Goal: Download file/media

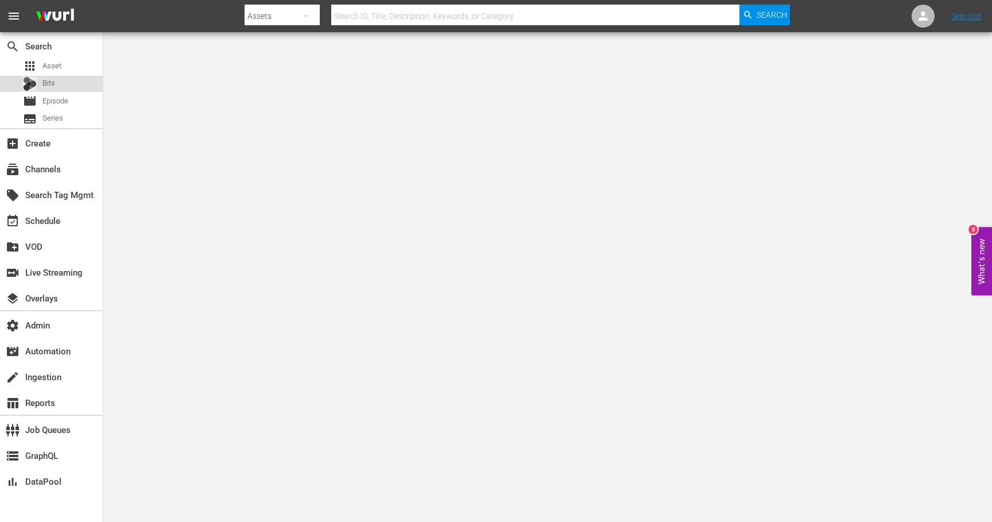
click at [66, 77] on div "Bits" at bounding box center [51, 84] width 103 height 16
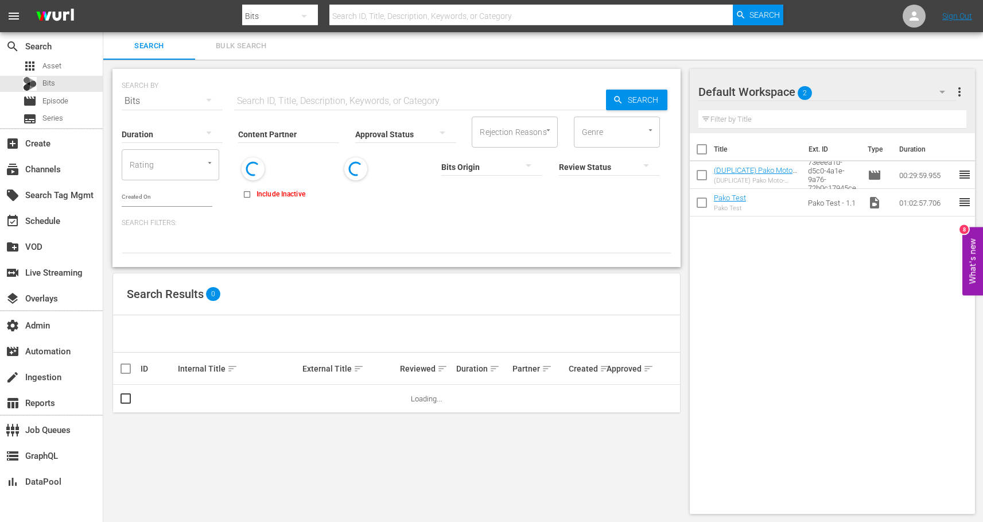
click at [305, 96] on input "text" at bounding box center [420, 101] width 372 height 28
paste input "87133004"
type input "87133004"
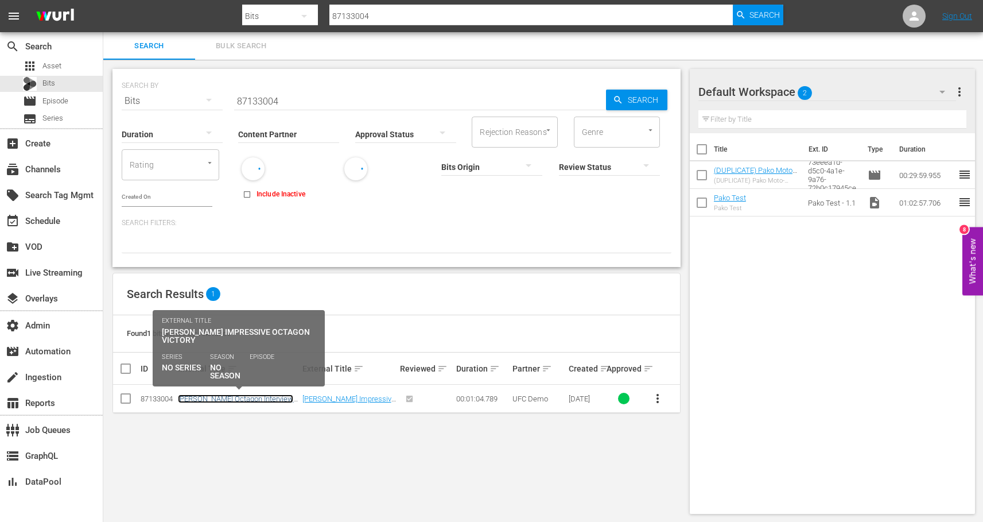
click at [231, 396] on link "[PERSON_NAME] Octagon Interview UFC [PERSON_NAME]" at bounding box center [235, 402] width 115 height 17
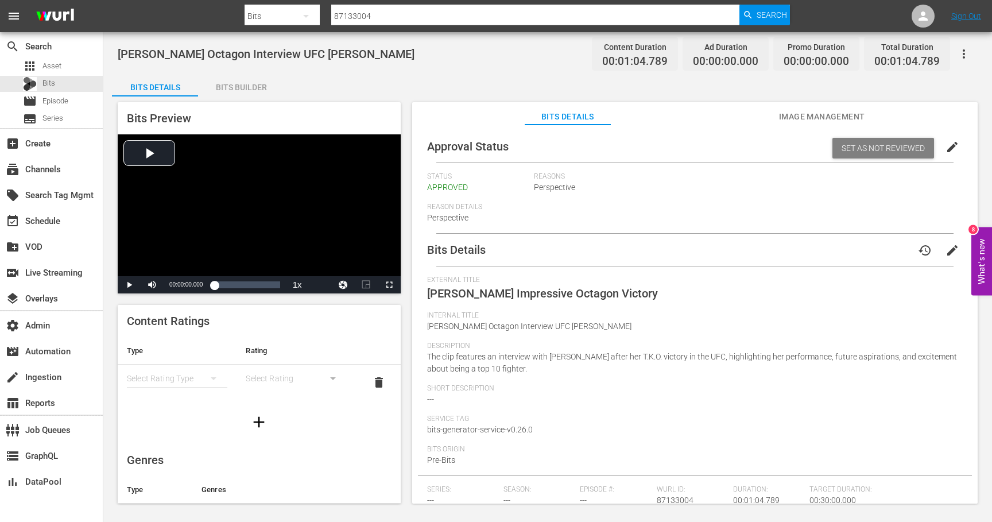
drag, startPoint x: 800, startPoint y: 118, endPoint x: 787, endPoint y: 123, distance: 13.9
click at [800, 117] on span "Image Management" at bounding box center [822, 117] width 86 height 14
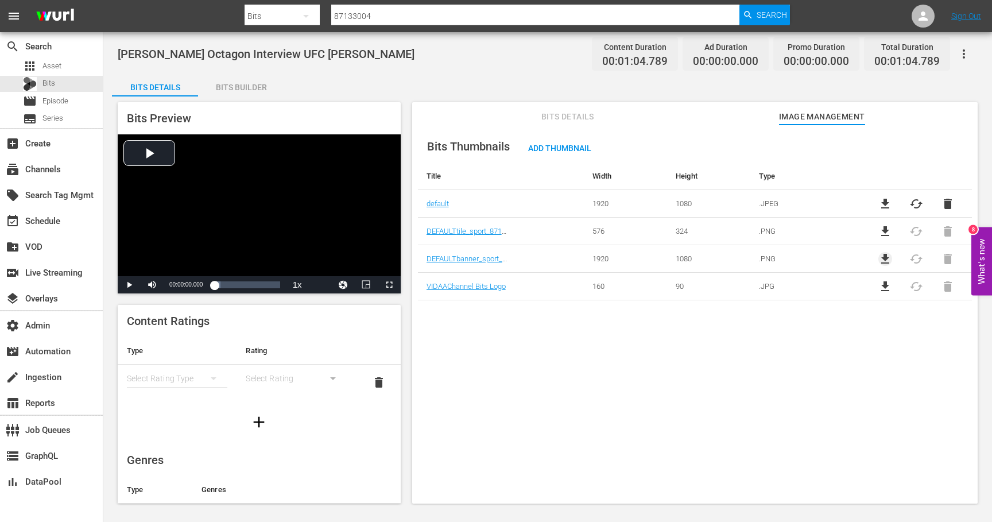
click at [879, 257] on span "file_download" at bounding box center [885, 259] width 14 height 14
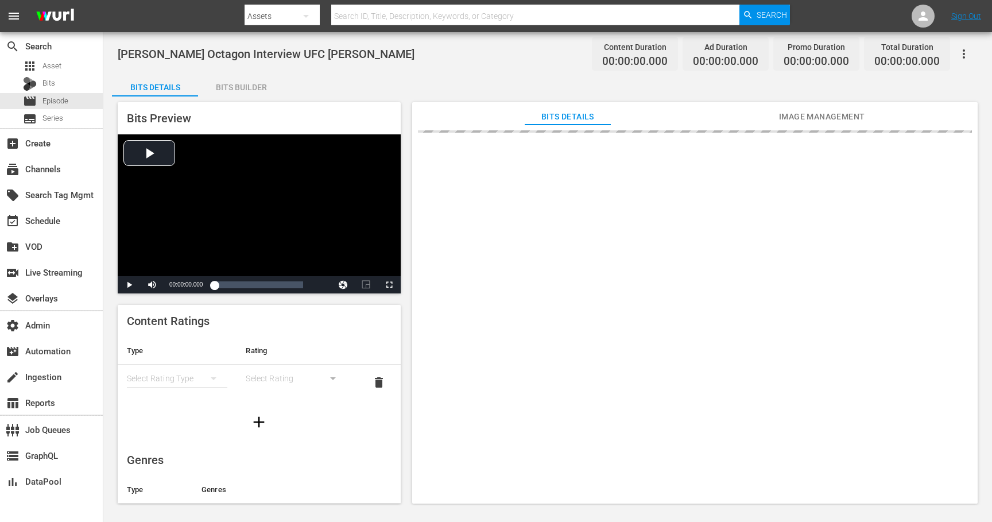
click at [816, 118] on span "Image Management" at bounding box center [822, 117] width 86 height 14
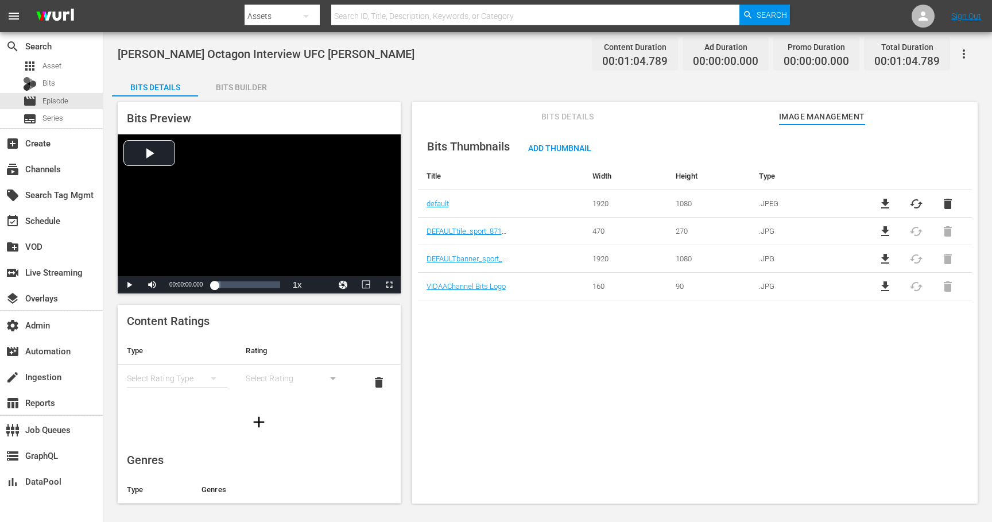
click at [879, 253] on span "file_download" at bounding box center [885, 259] width 14 height 14
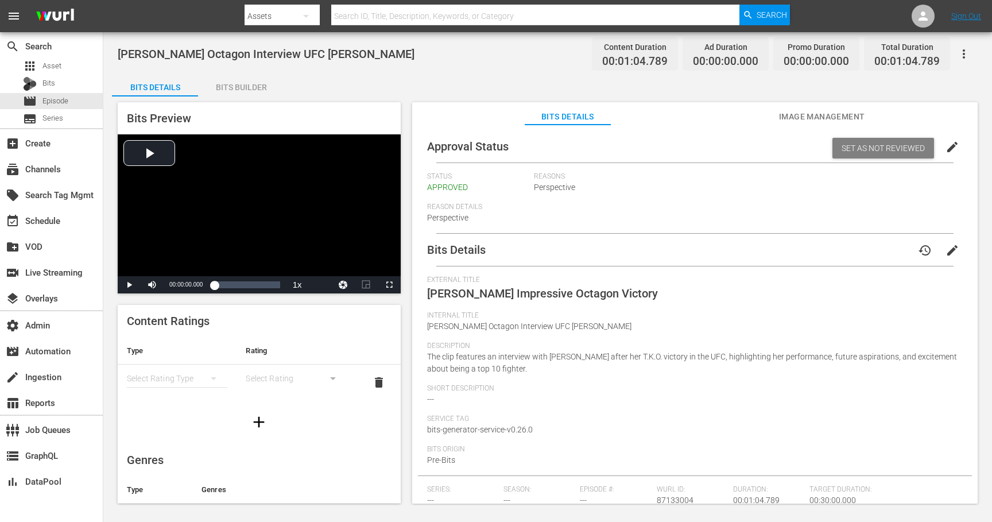
click at [805, 118] on span "Image Management" at bounding box center [822, 117] width 86 height 14
